Goal: Task Accomplishment & Management: Complete application form

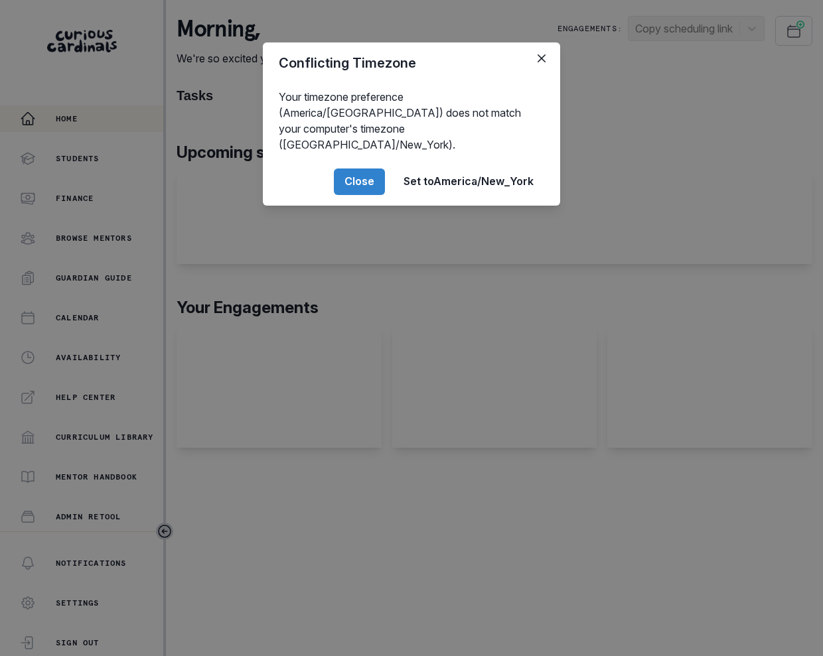
click at [81, 242] on div "Conflicting Timezone Your timezone preference (America/[GEOGRAPHIC_DATA]) does …" at bounding box center [411, 328] width 823 height 656
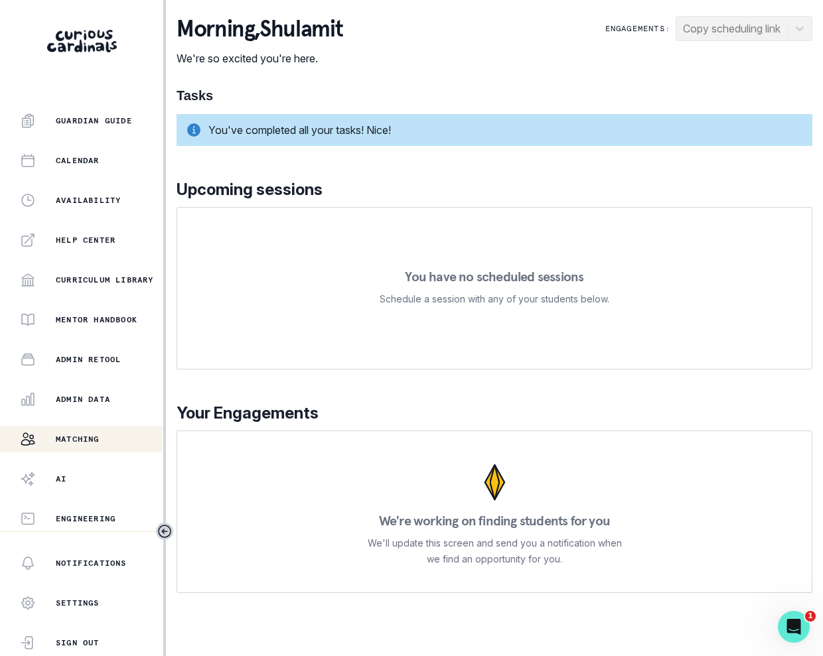
click at [87, 436] on p "Matching" at bounding box center [78, 439] width 44 height 11
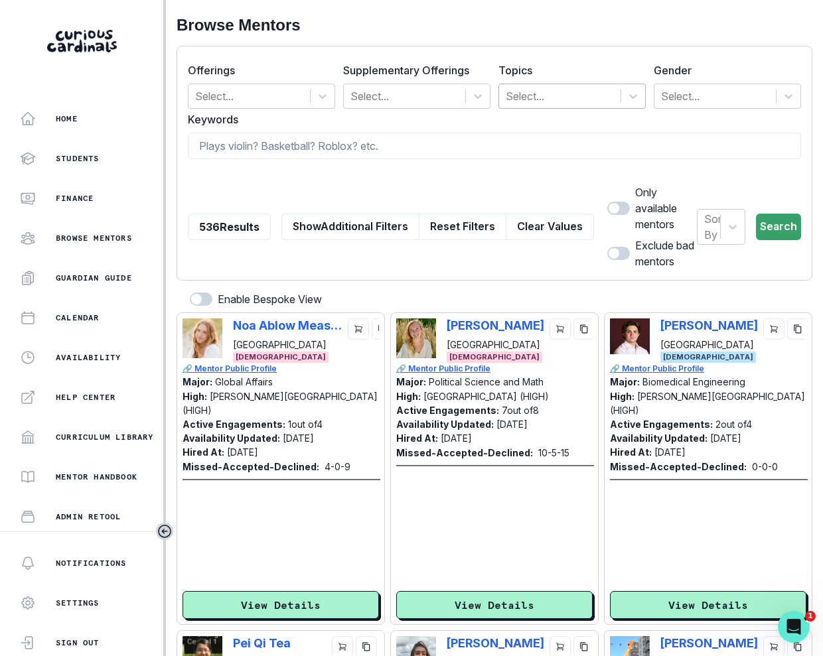
click at [536, 87] on div at bounding box center [560, 96] width 108 height 19
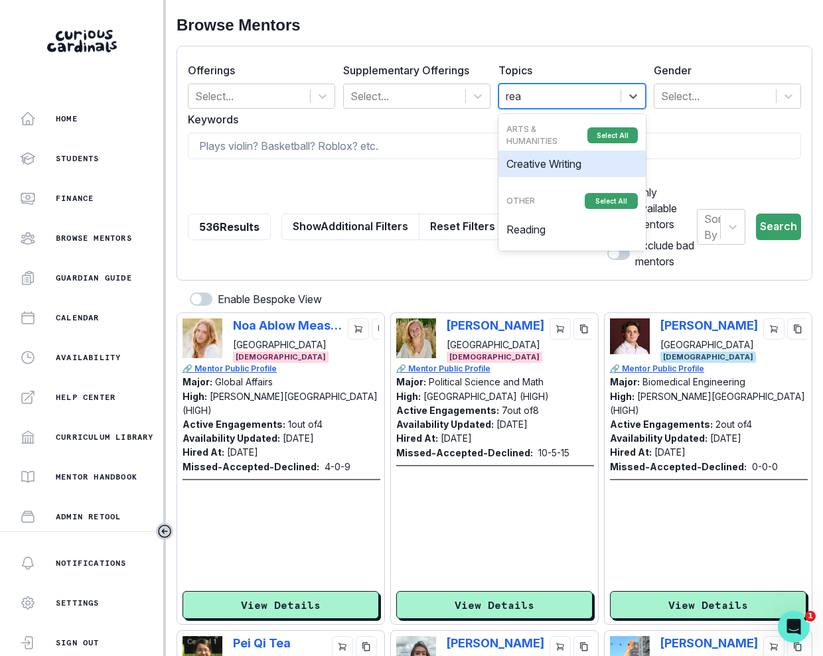
type input "read"
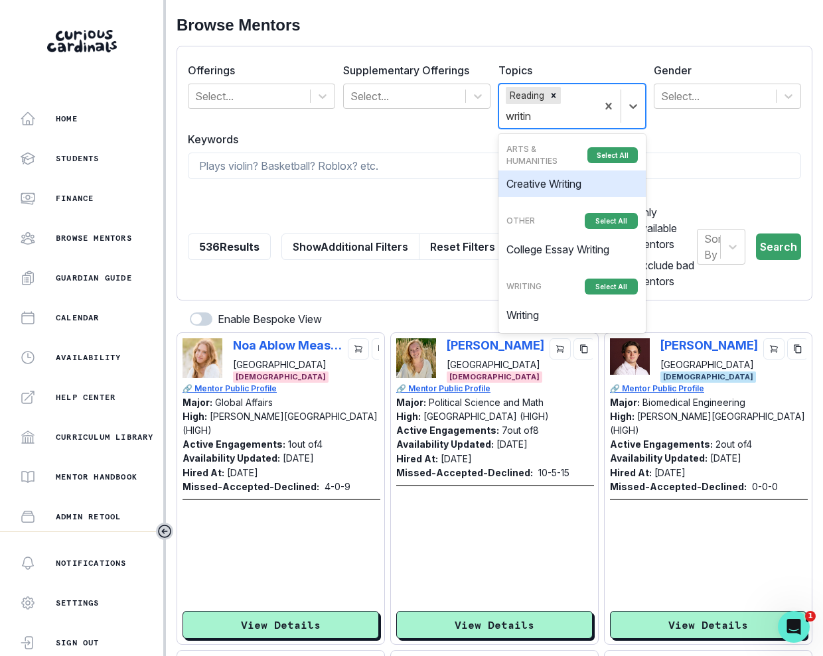
type input "writing"
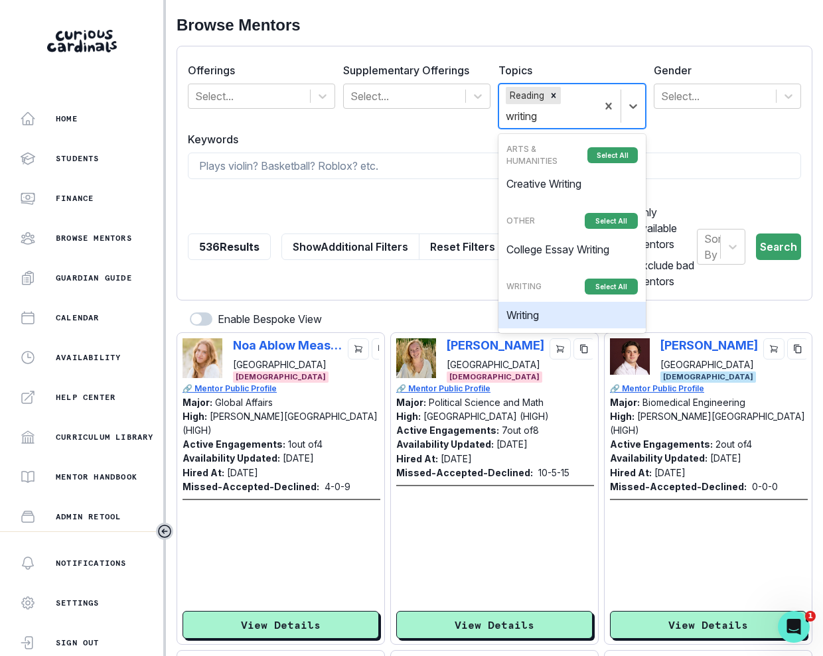
click at [574, 310] on div "Writing" at bounding box center [571, 315] width 147 height 27
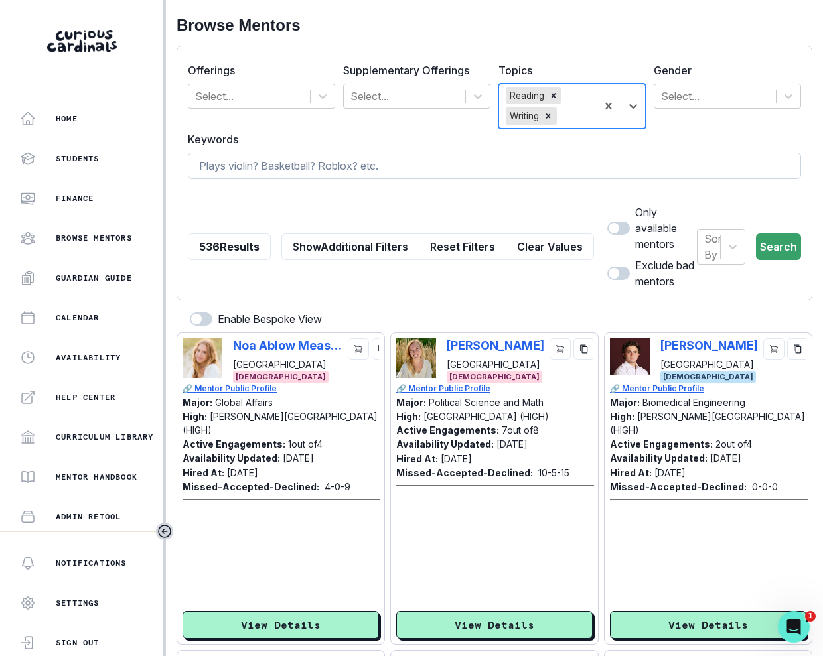
click at [535, 159] on input at bounding box center [494, 166] width 613 height 27
type input "tennis"
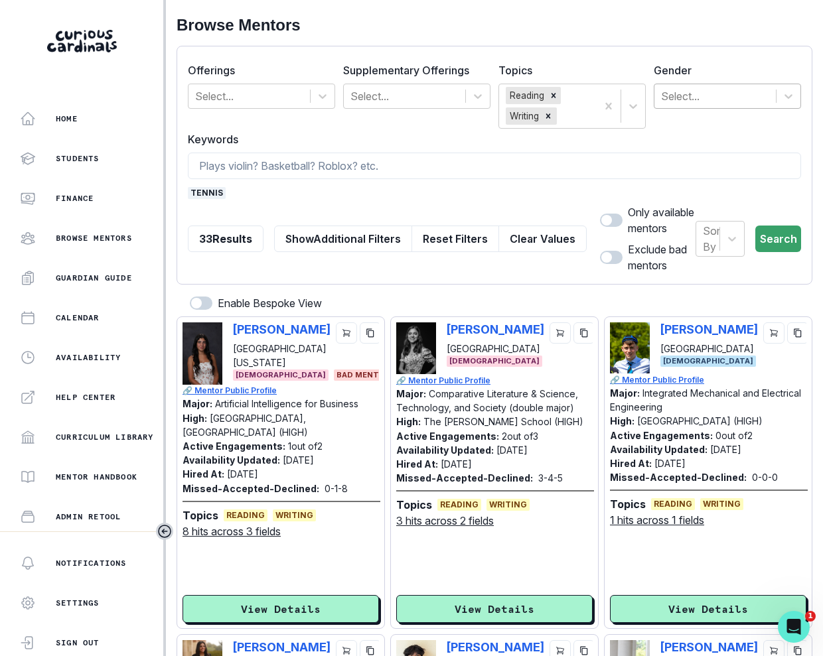
click at [688, 90] on div at bounding box center [715, 96] width 108 height 19
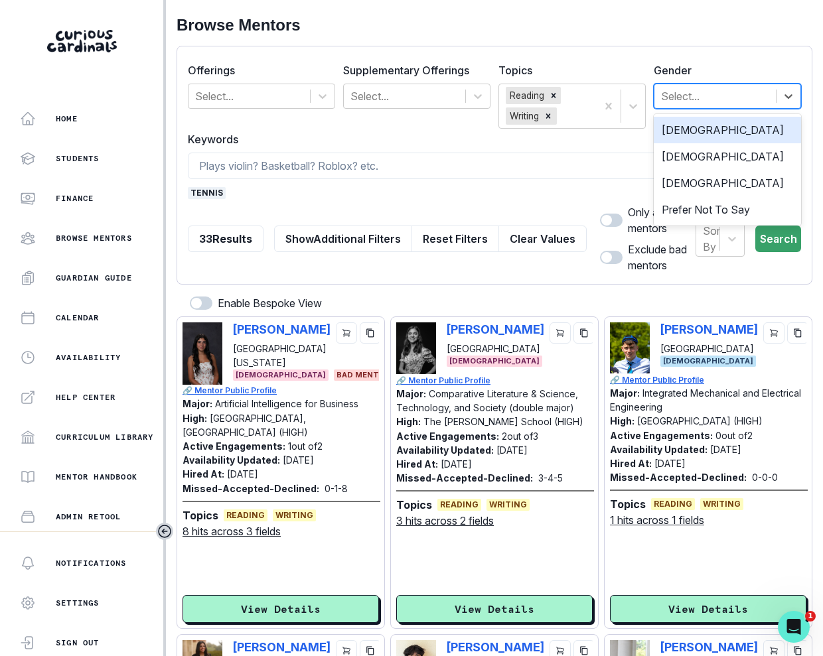
click at [681, 131] on div "[DEMOGRAPHIC_DATA]" at bounding box center [727, 130] width 147 height 27
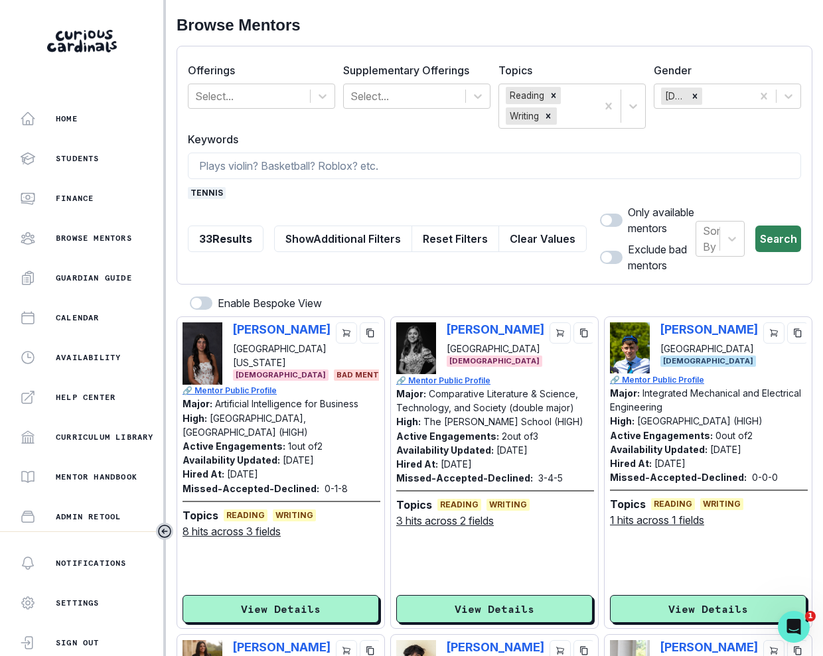
click at [762, 234] on button "Search" at bounding box center [778, 239] width 46 height 27
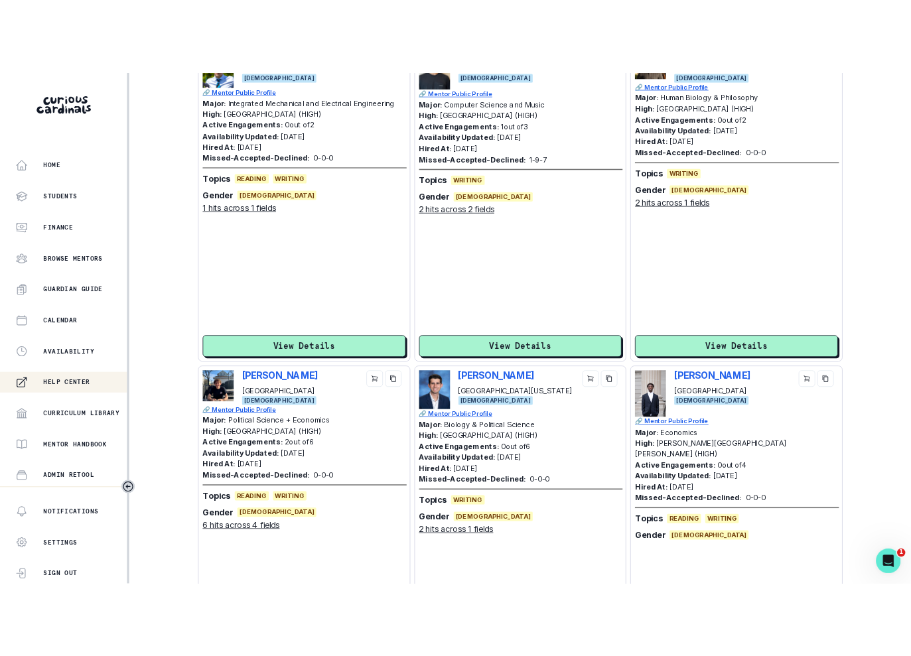
scroll to position [157, 0]
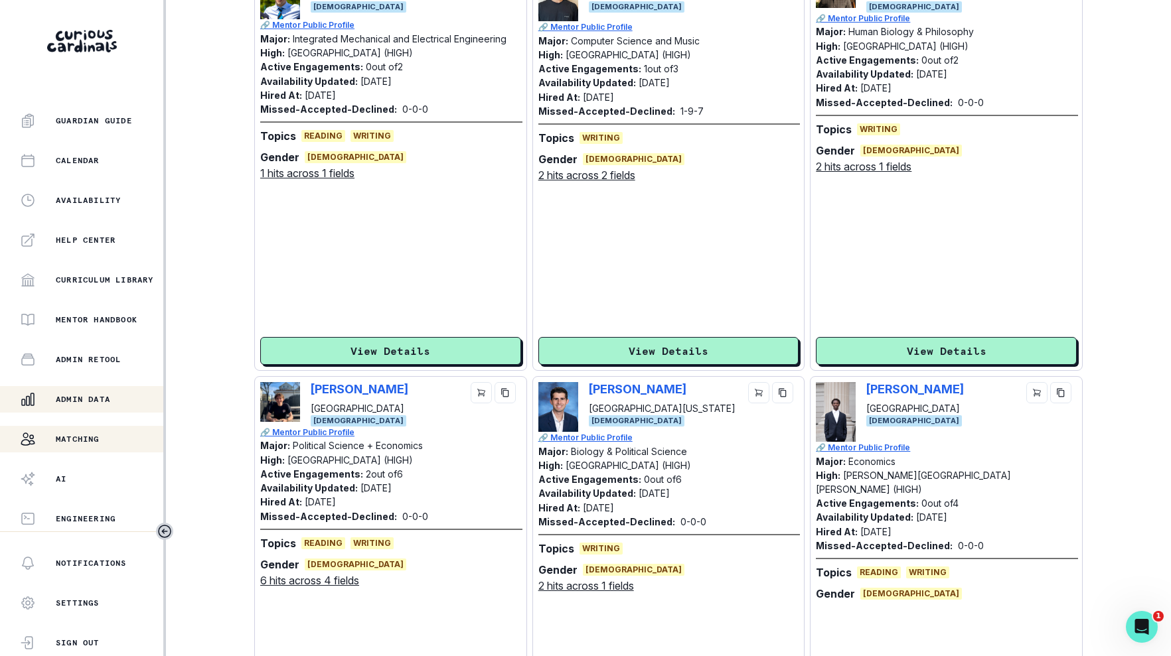
click at [116, 397] on div "Admin Data" at bounding box center [91, 400] width 143 height 16
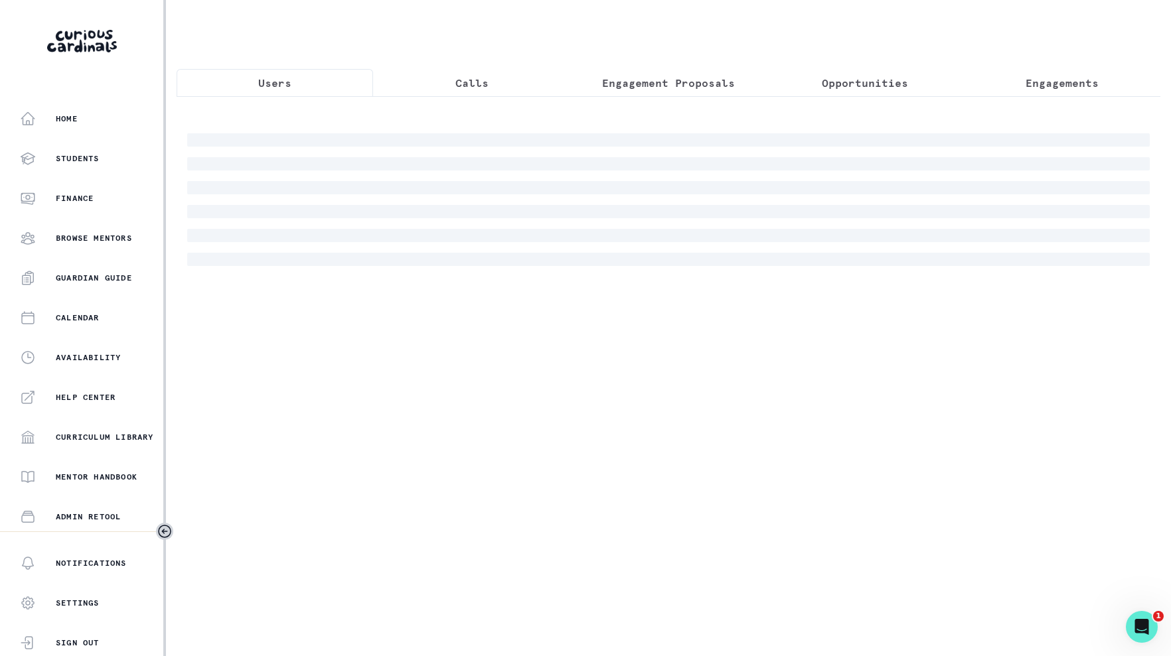
click at [544, 66] on div "Users Calls Engagement Proposals Opportunities Engagements" at bounding box center [669, 146] width 984 height 293
click at [502, 74] on button "Calls" at bounding box center [471, 83] width 196 height 28
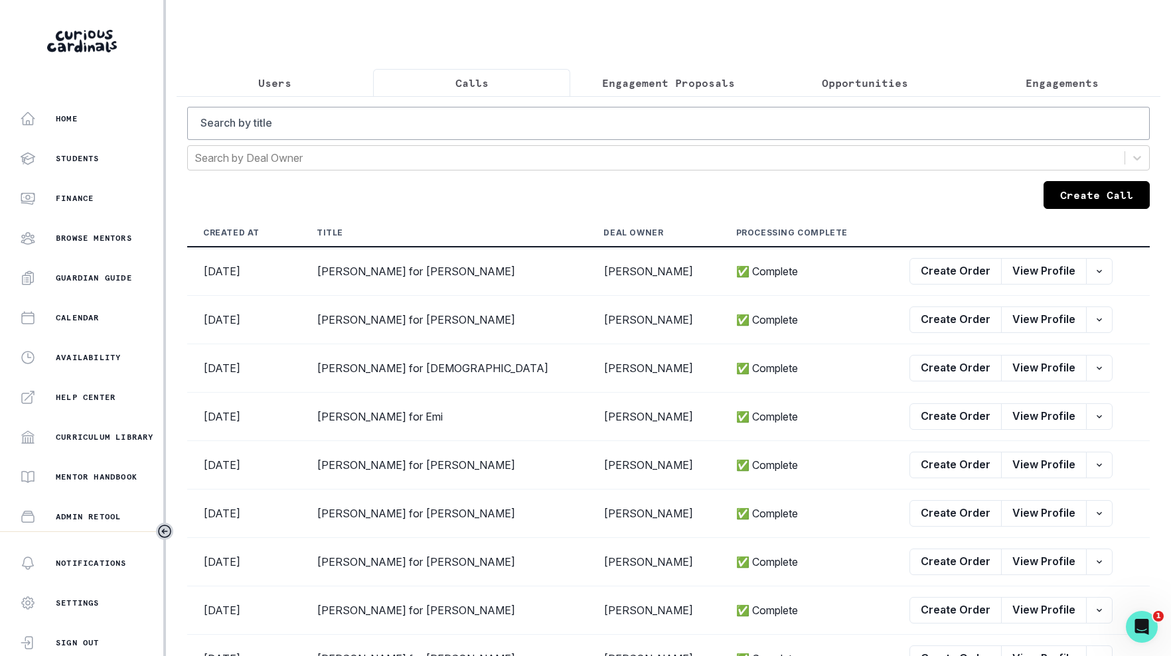
click at [822, 196] on button "Create Call" at bounding box center [1096, 195] width 106 height 28
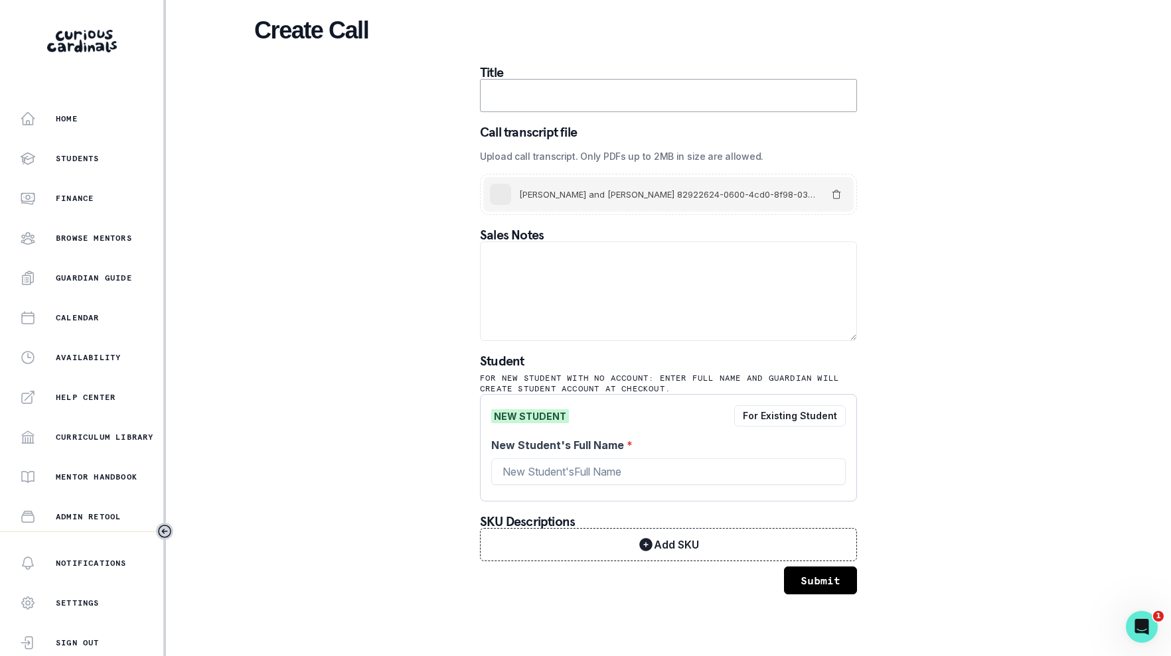
click at [570, 106] on input "text" at bounding box center [668, 95] width 377 height 33
type input "[PERSON_NAME] for Jack"
click at [615, 465] on input "New Student's Full Name *" at bounding box center [668, 472] width 354 height 27
click at [788, 420] on button "For Existing Student" at bounding box center [790, 416] width 112 height 21
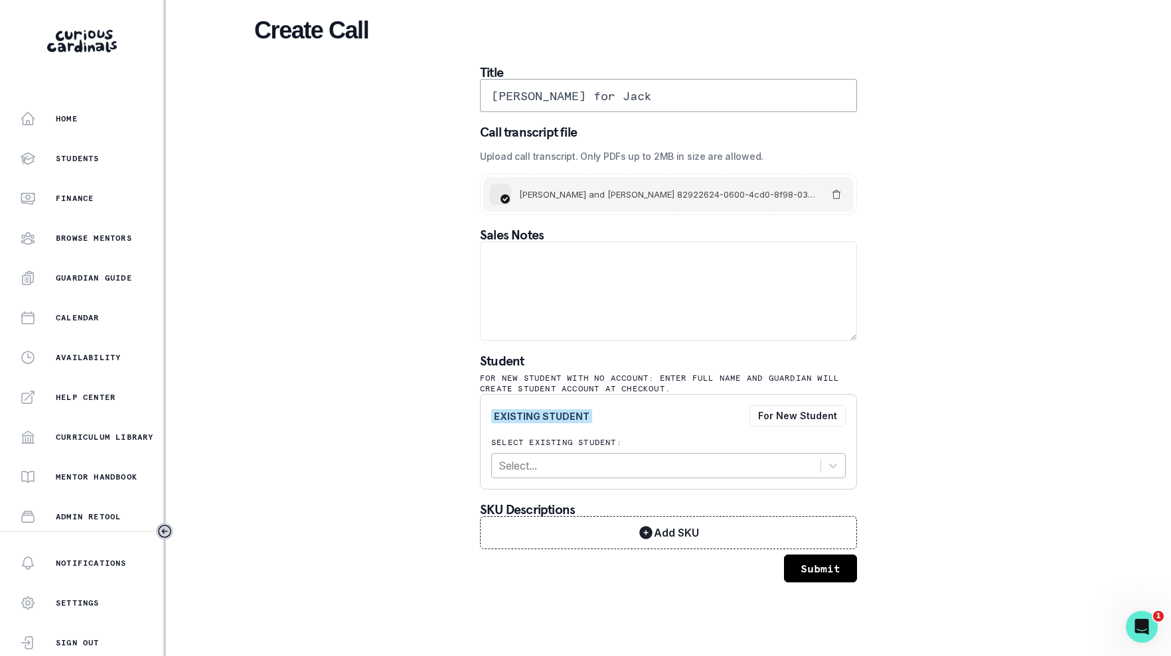
click at [678, 472] on div at bounding box center [655, 466] width 315 height 19
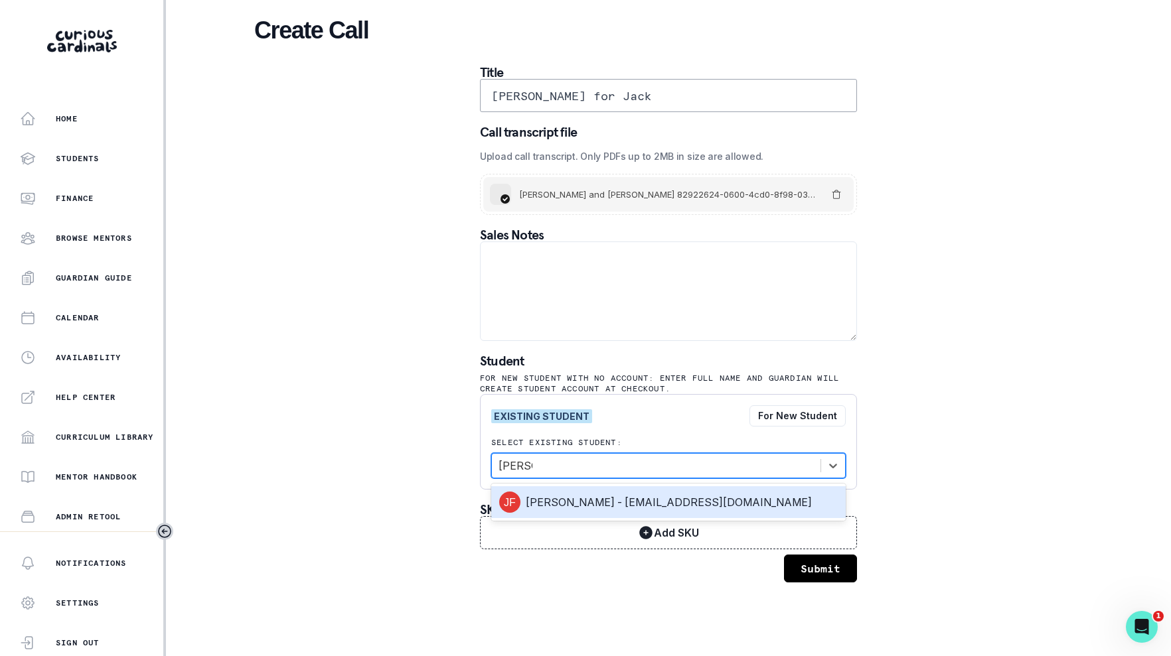
type input "[PERSON_NAME]"
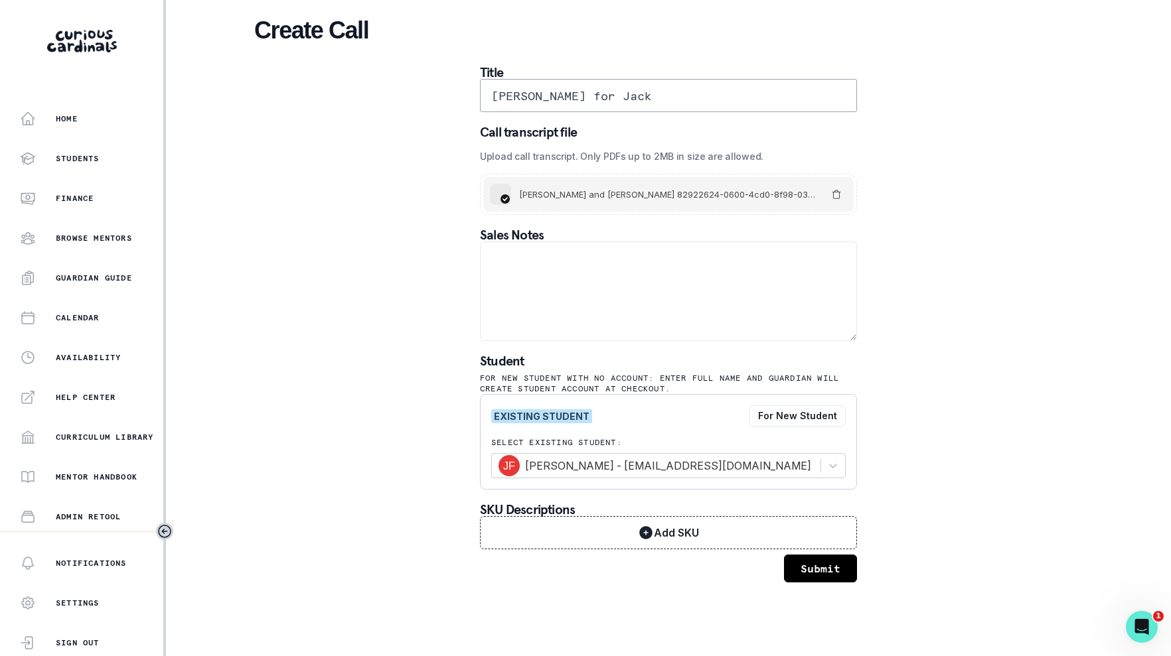
click at [822, 569] on button "Submit" at bounding box center [820, 569] width 73 height 28
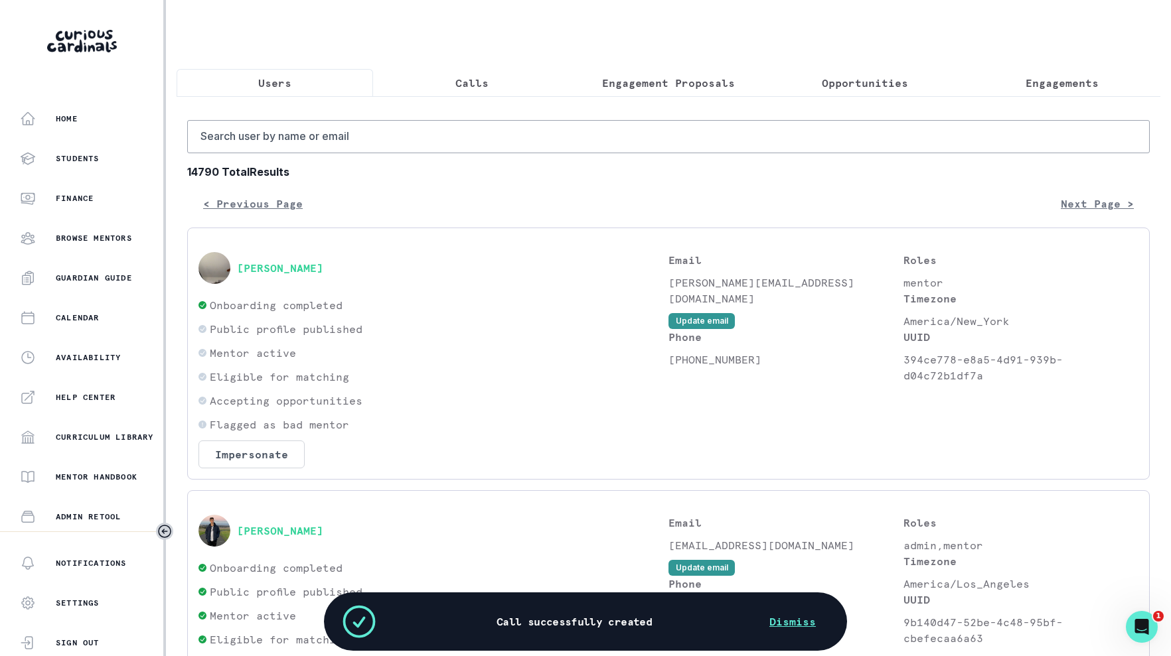
click at [487, 92] on button "Calls" at bounding box center [471, 83] width 196 height 28
